Goal: Entertainment & Leisure: Consume media (video, audio)

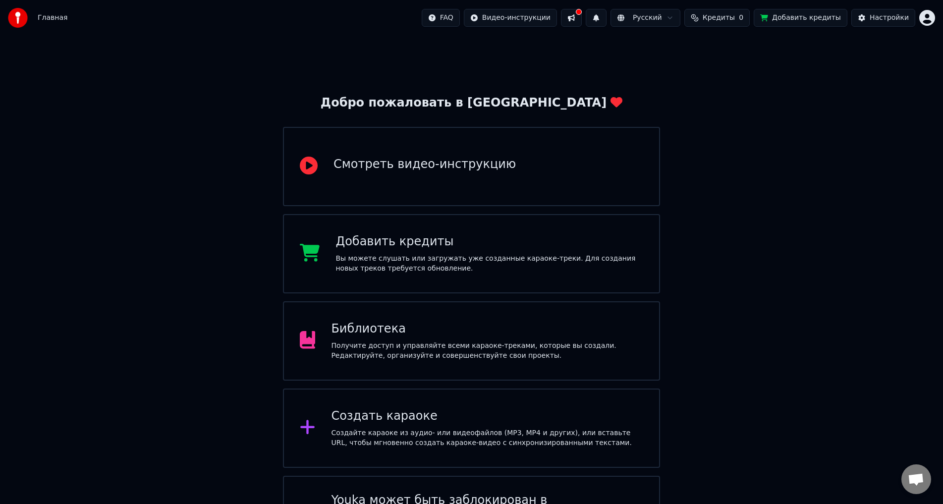
click at [394, 342] on div "Получите доступ и управляйте всеми караоке-треками, которые вы создали. Редакти…" at bounding box center [487, 351] width 312 height 20
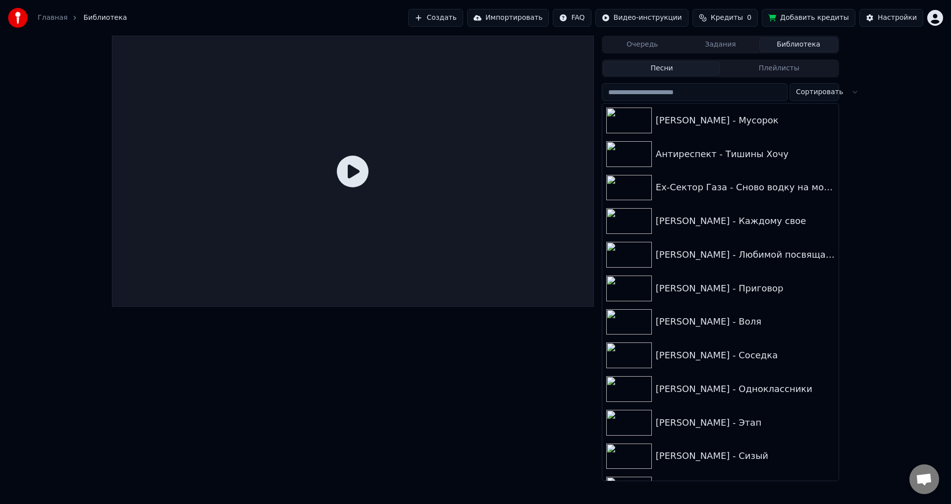
click at [729, 127] on div "[PERSON_NAME] - Мусорок" at bounding box center [721, 121] width 236 height 34
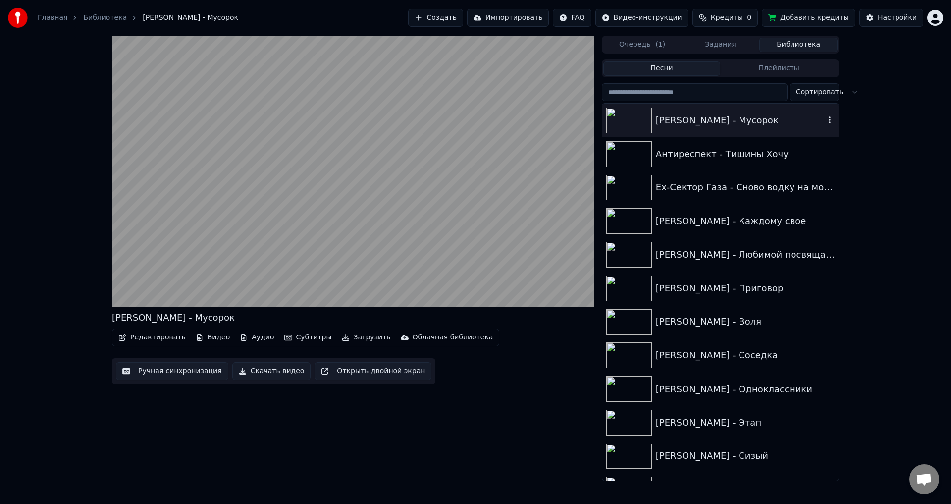
click at [825, 118] on icon "button" at bounding box center [830, 120] width 10 height 8
click at [824, 172] on div "Открыть директорию" at bounding box center [828, 171] width 119 height 16
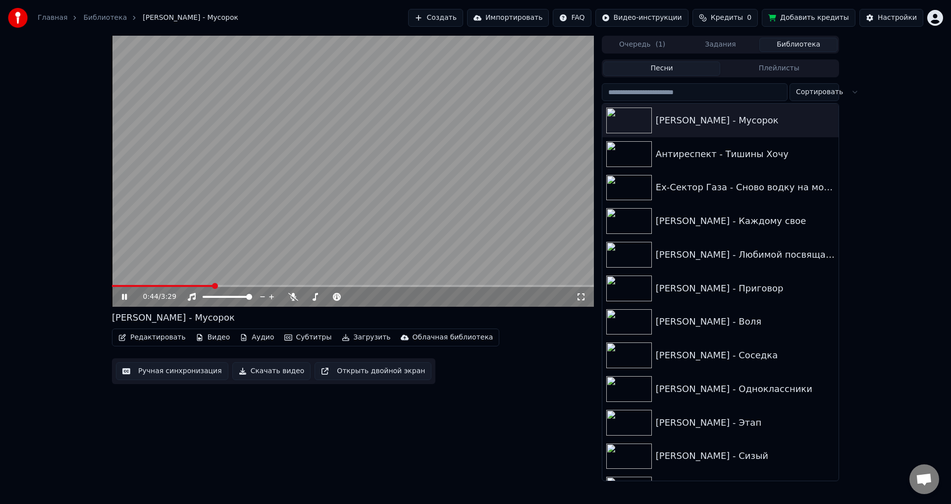
click at [410, 221] on video at bounding box center [353, 171] width 482 height 271
